Goal: Check status: Check status

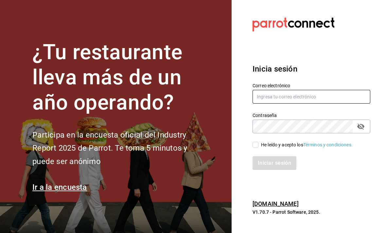
click at [305, 104] on input "text" at bounding box center [311, 97] width 118 height 14
type input "animal.puebla@grupocosteno.com"
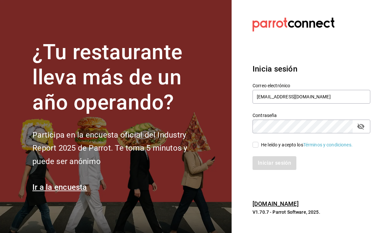
click at [257, 148] on input "He leído y acepto los Términos y condiciones." at bounding box center [255, 145] width 6 height 6
checkbox input "true"
click at [274, 170] on button "Iniciar sesión" at bounding box center [274, 163] width 44 height 14
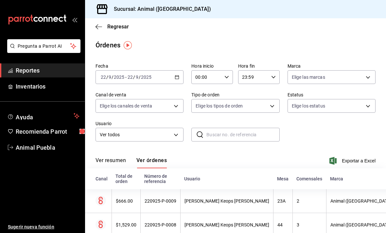
click at [175, 76] on icon "button" at bounding box center [177, 77] width 5 height 5
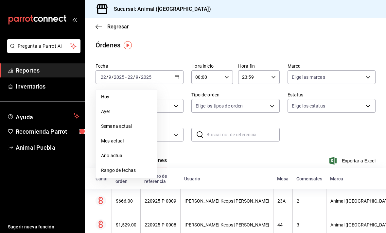
click at [142, 171] on span "Rango de fechas" at bounding box center [126, 170] width 51 height 7
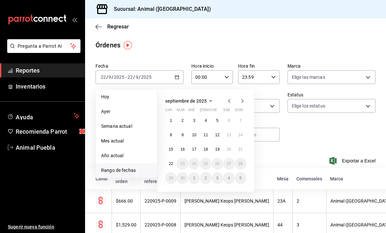
click at [229, 150] on abbr "20" at bounding box center [229, 149] width 4 height 5
click at [228, 150] on abbr "20" at bounding box center [229, 149] width 4 height 5
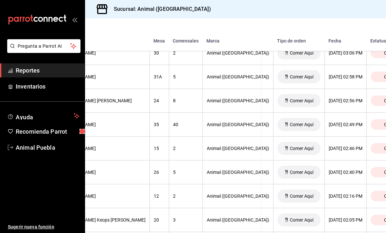
scroll to position [1474, 126]
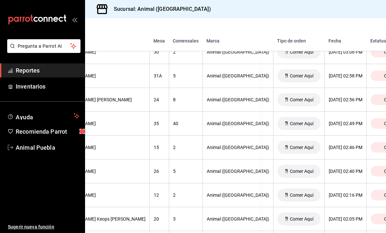
click at [381, 123] on span "Cerrada" at bounding box center [392, 123] width 22 height 5
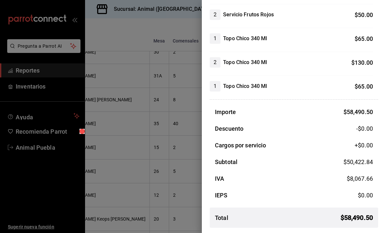
scroll to position [4171, 0]
